Goal: Transaction & Acquisition: Obtain resource

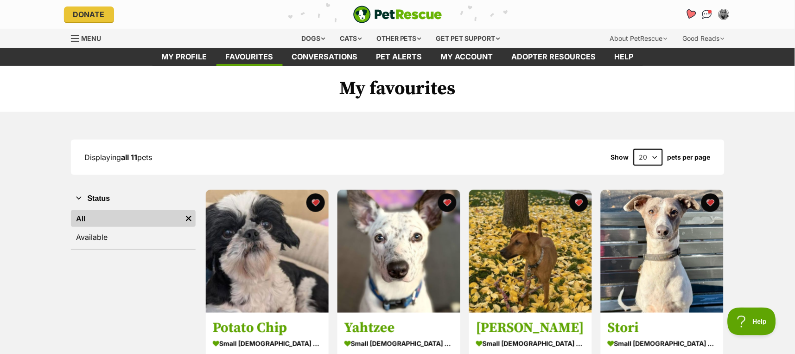
click at [687, 13] on icon "Favourites" at bounding box center [690, 14] width 13 height 12
click at [298, 40] on div "Dogs" at bounding box center [313, 38] width 37 height 19
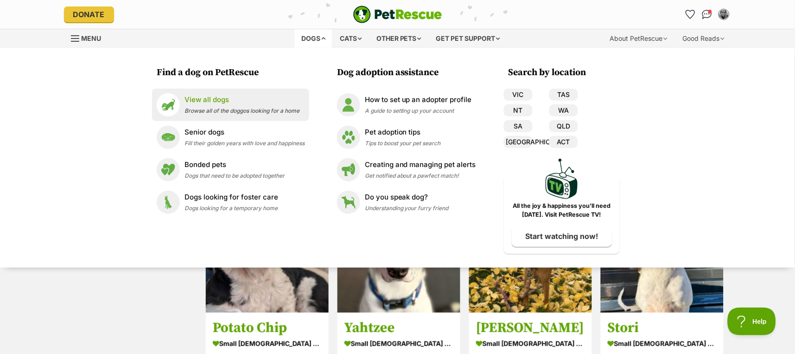
click at [197, 97] on p "View all dogs" at bounding box center [242, 100] width 115 height 11
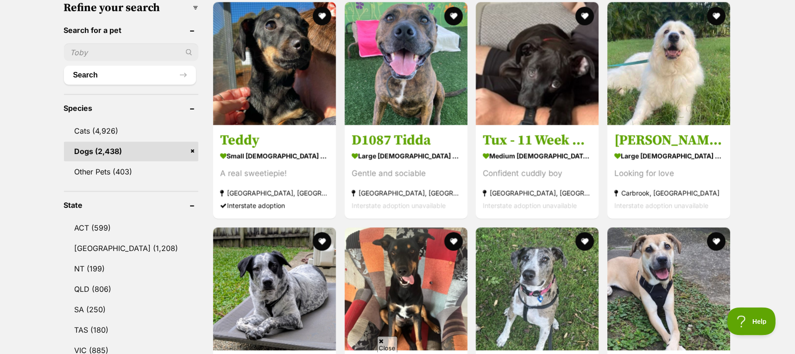
scroll to position [433, 0]
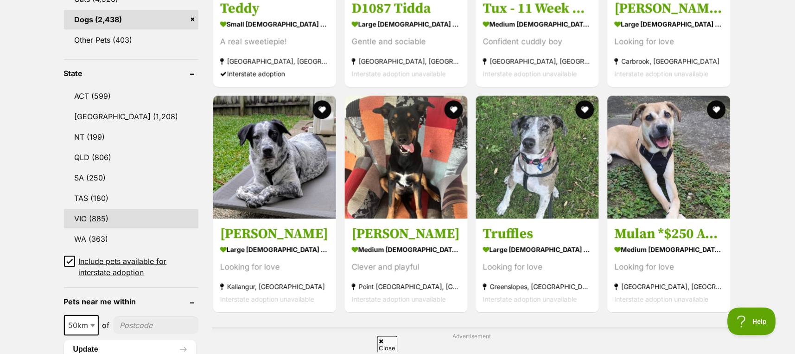
click at [93, 209] on link "VIC (885)" at bounding box center [131, 218] width 135 height 19
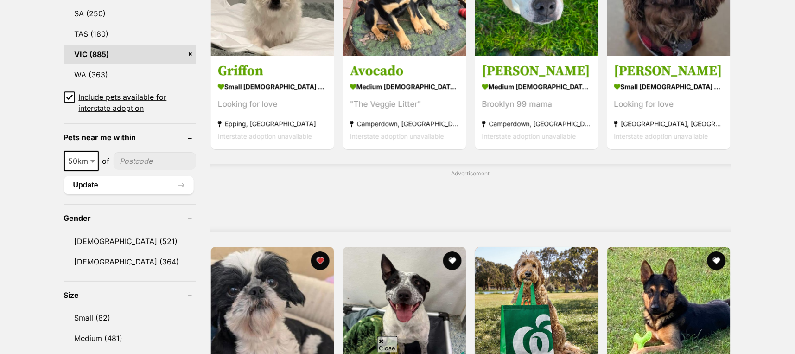
scroll to position [618, 0]
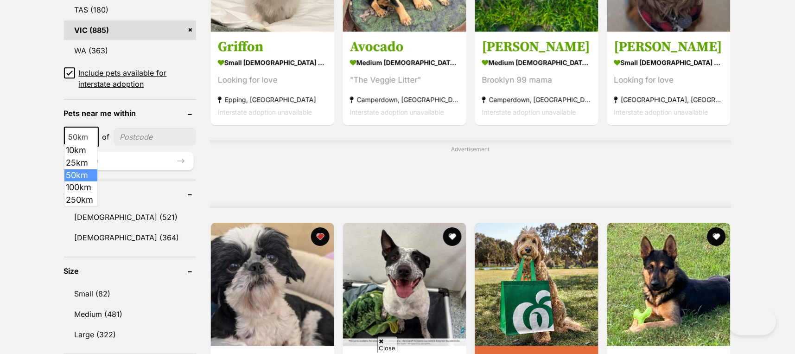
click at [96, 134] on span at bounding box center [93, 137] width 9 height 20
select select "250"
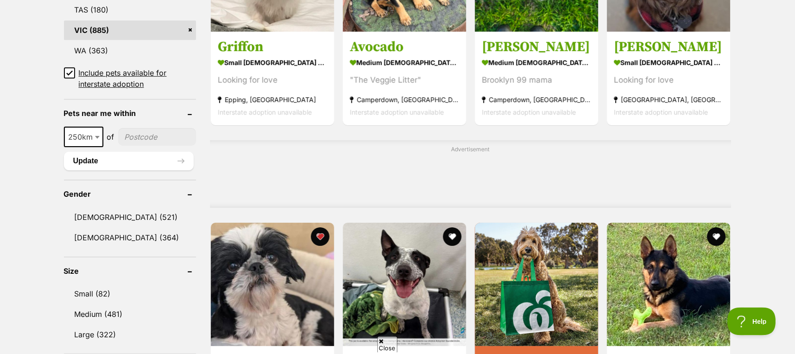
click at [141, 130] on input"] "postcode" at bounding box center [157, 137] width 78 height 18
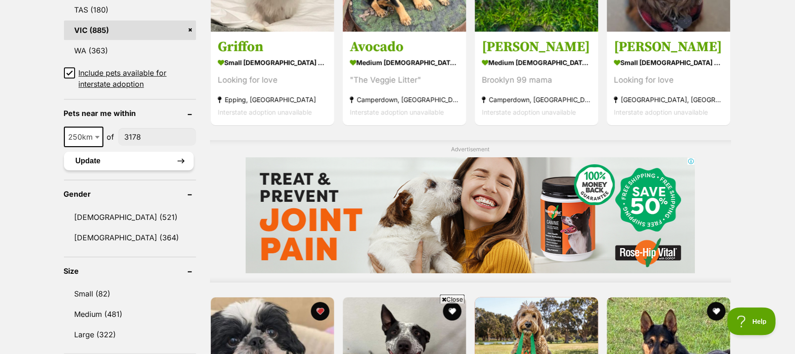
type input"] "3178"
click at [119, 155] on button "Update" at bounding box center [129, 161] width 130 height 19
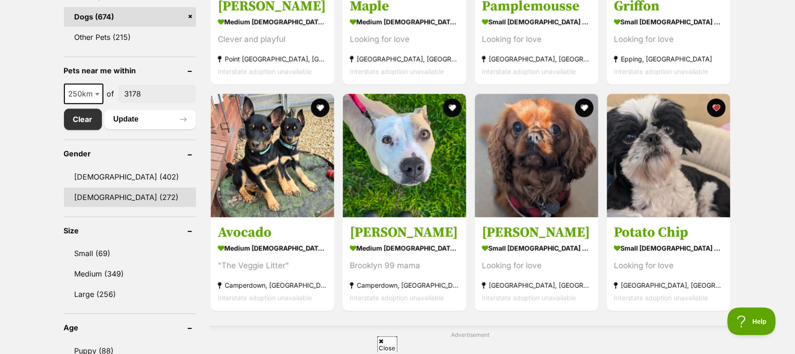
click at [100, 194] on link "[DEMOGRAPHIC_DATA] (272)" at bounding box center [130, 196] width 132 height 19
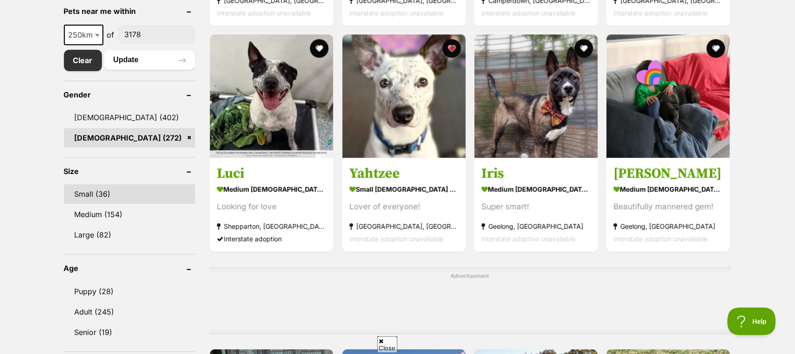
click at [95, 184] on link "Small (36)" at bounding box center [130, 193] width 132 height 19
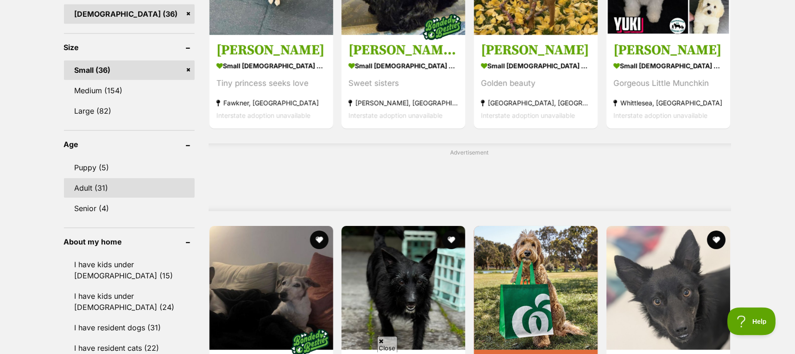
click at [96, 180] on link "Adult (31)" at bounding box center [129, 187] width 131 height 19
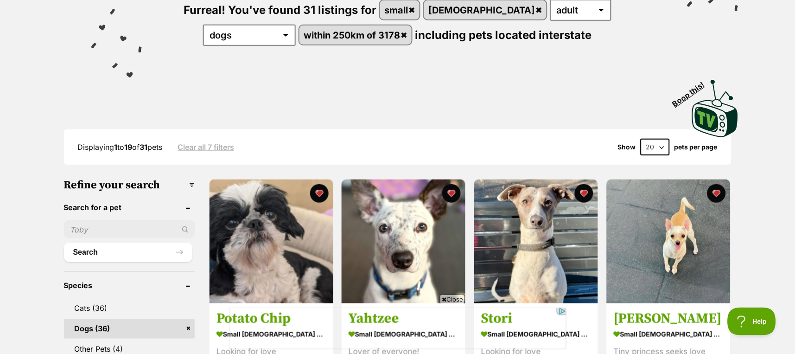
click at [656, 149] on select "20 40 60" at bounding box center [655, 147] width 29 height 17
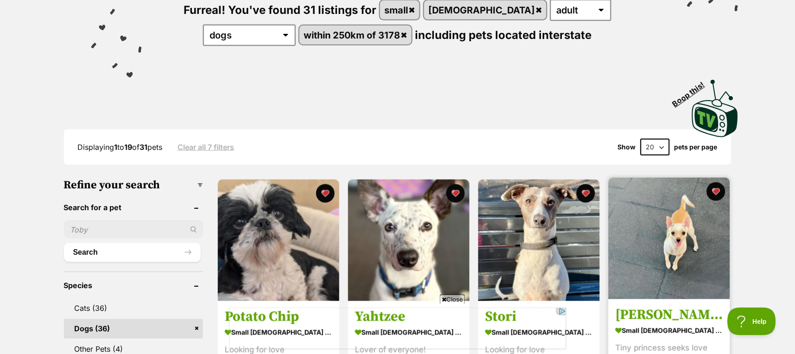
select select "60"
click at [641, 139] on select "20 40 60" at bounding box center [655, 147] width 29 height 17
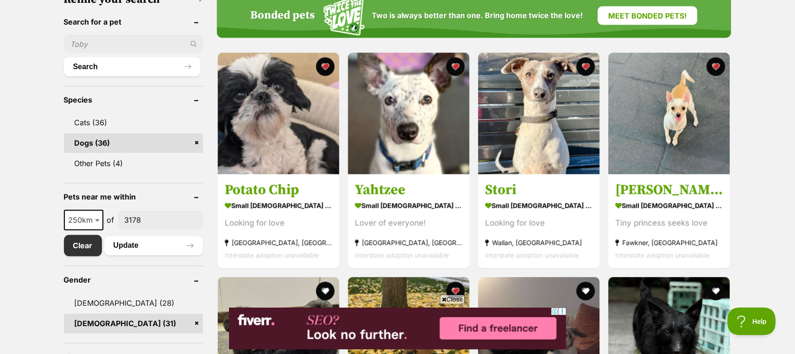
scroll to position [371, 0]
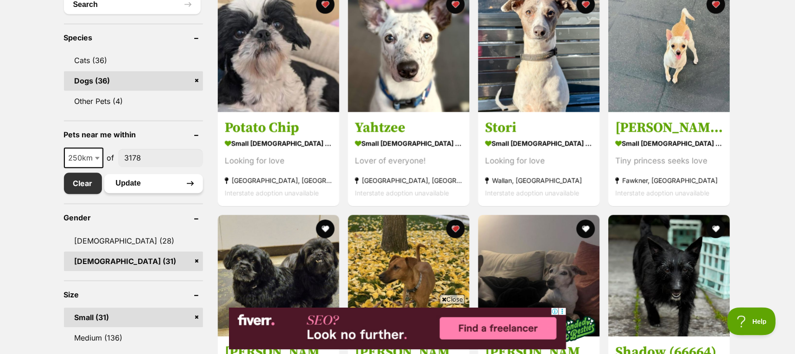
click at [128, 183] on button "Update" at bounding box center [153, 183] width 99 height 19
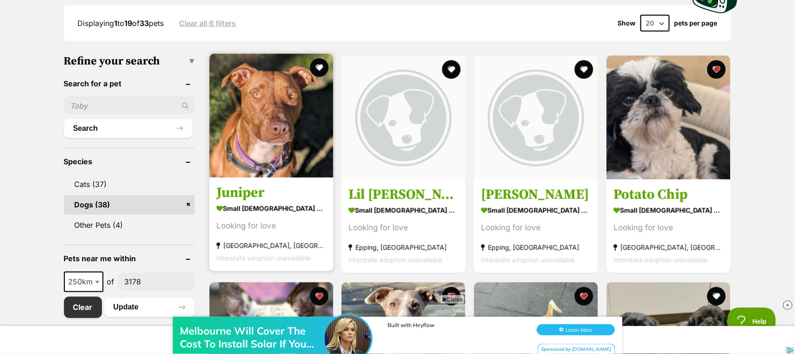
click at [251, 121] on img at bounding box center [272, 116] width 124 height 124
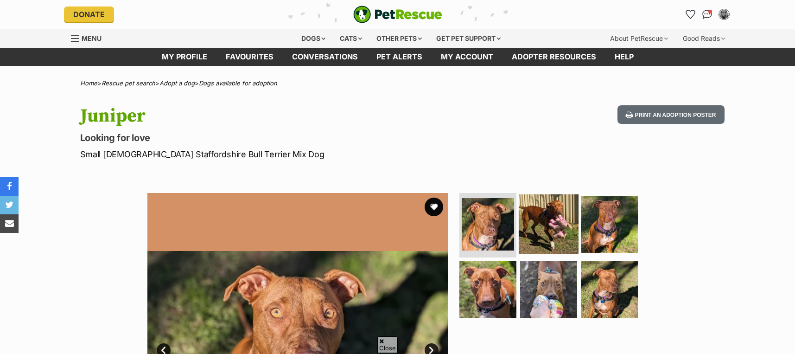
scroll to position [62, 0]
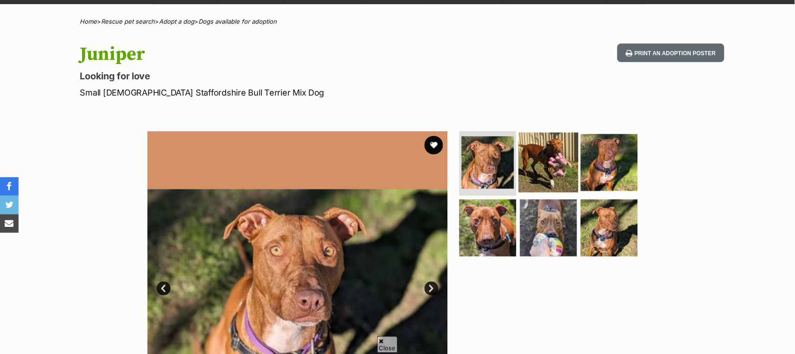
click at [544, 156] on img at bounding box center [549, 162] width 60 height 60
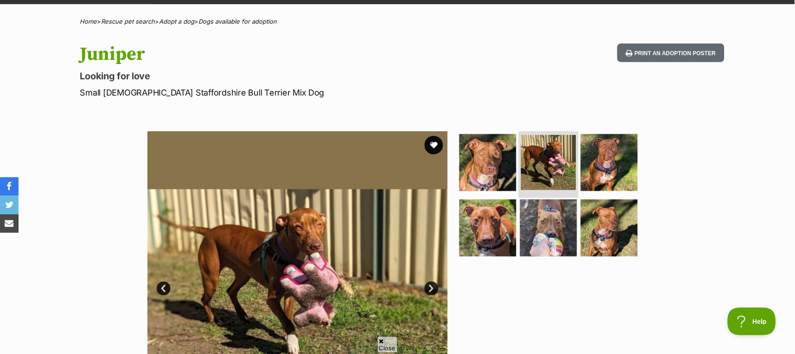
scroll to position [0, 0]
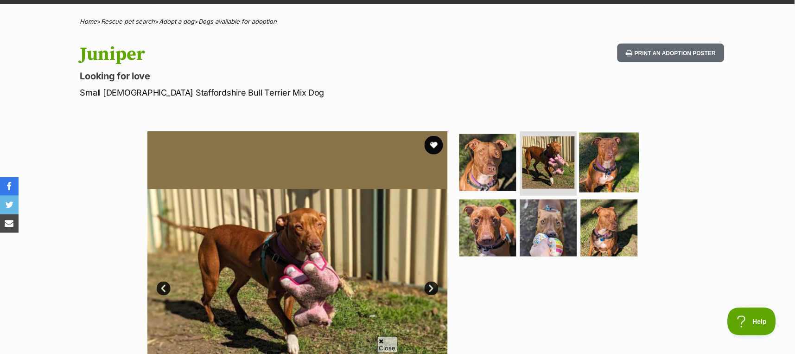
click at [592, 163] on img at bounding box center [610, 162] width 60 height 60
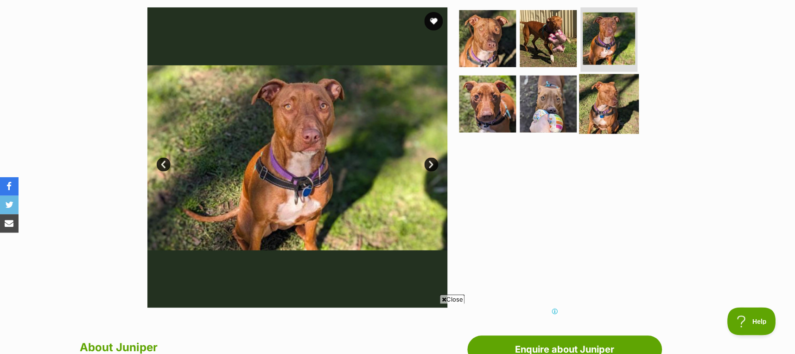
click at [599, 102] on img at bounding box center [610, 104] width 60 height 60
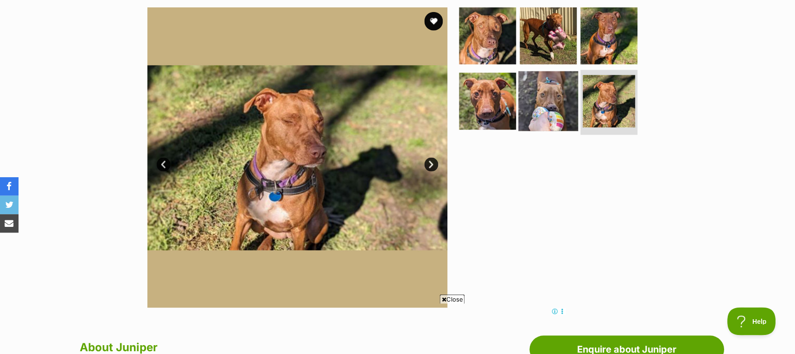
click at [543, 102] on img at bounding box center [549, 101] width 60 height 60
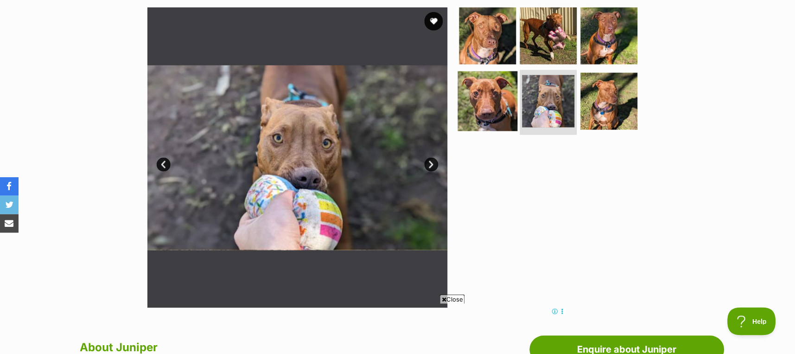
click at [480, 99] on img at bounding box center [488, 101] width 60 height 60
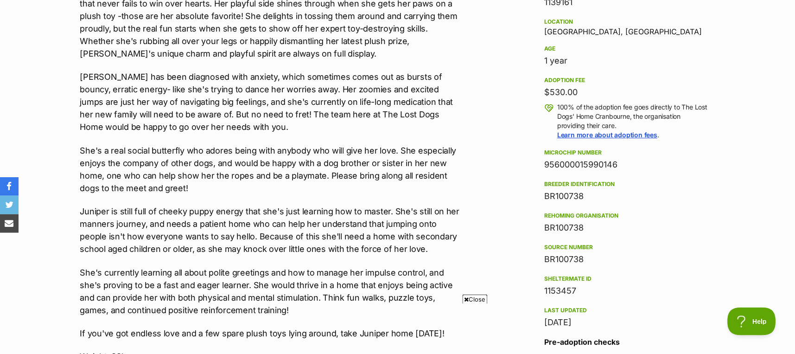
scroll to position [680, 0]
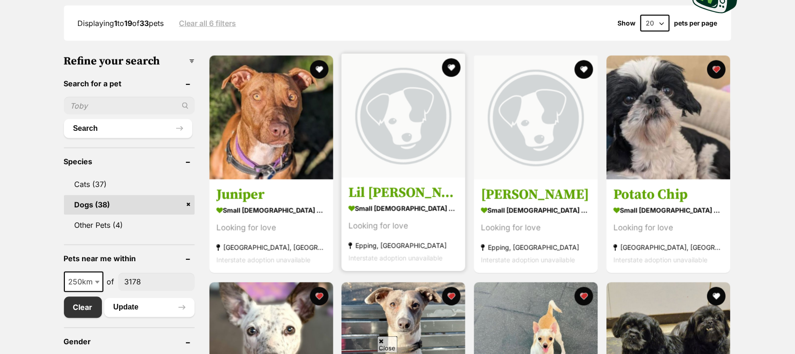
click at [422, 125] on img at bounding box center [404, 116] width 124 height 124
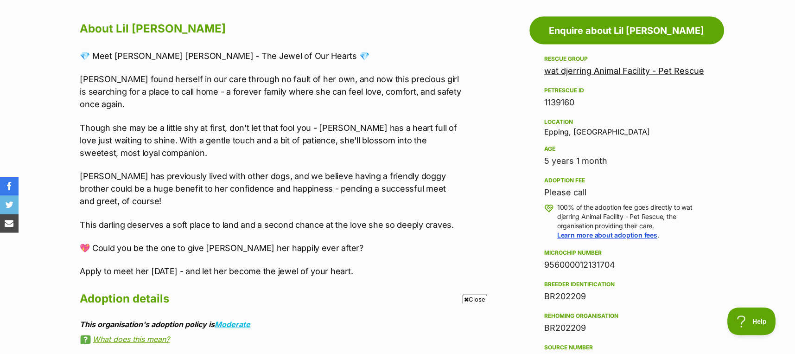
scroll to position [309, 0]
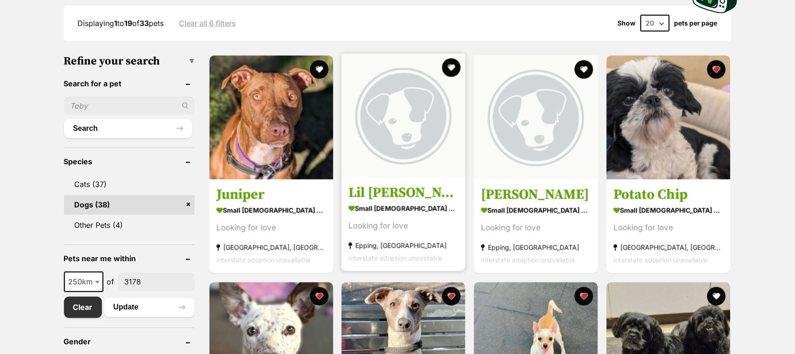
scroll to position [247, 0]
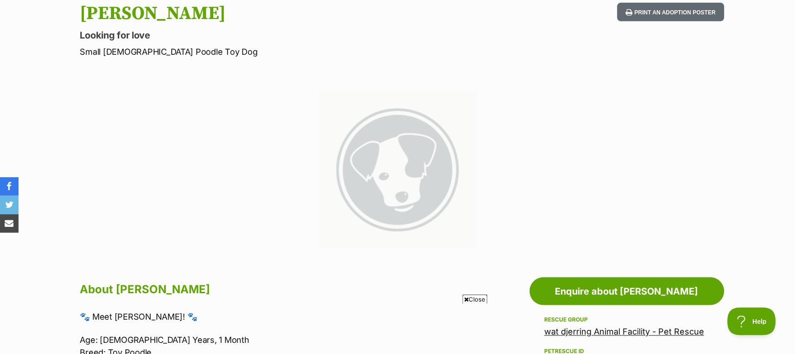
scroll to position [62, 0]
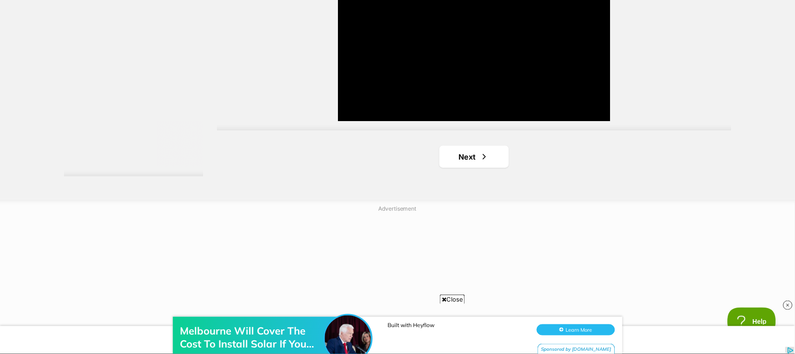
scroll to position [1731, 0]
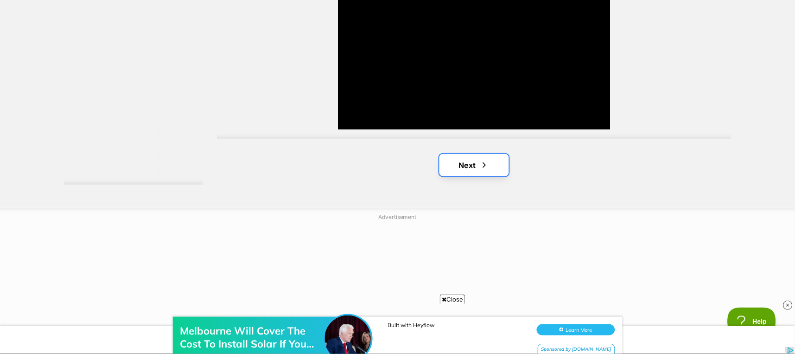
click at [468, 163] on link "Next" at bounding box center [475, 165] width 70 height 22
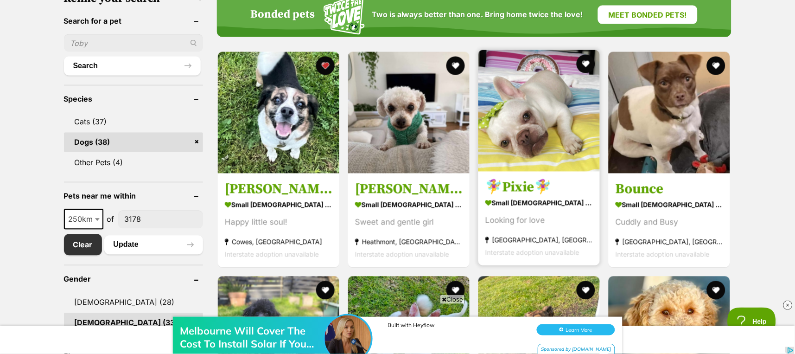
scroll to position [309, 0]
